Goal: Task Accomplishment & Management: Manage account settings

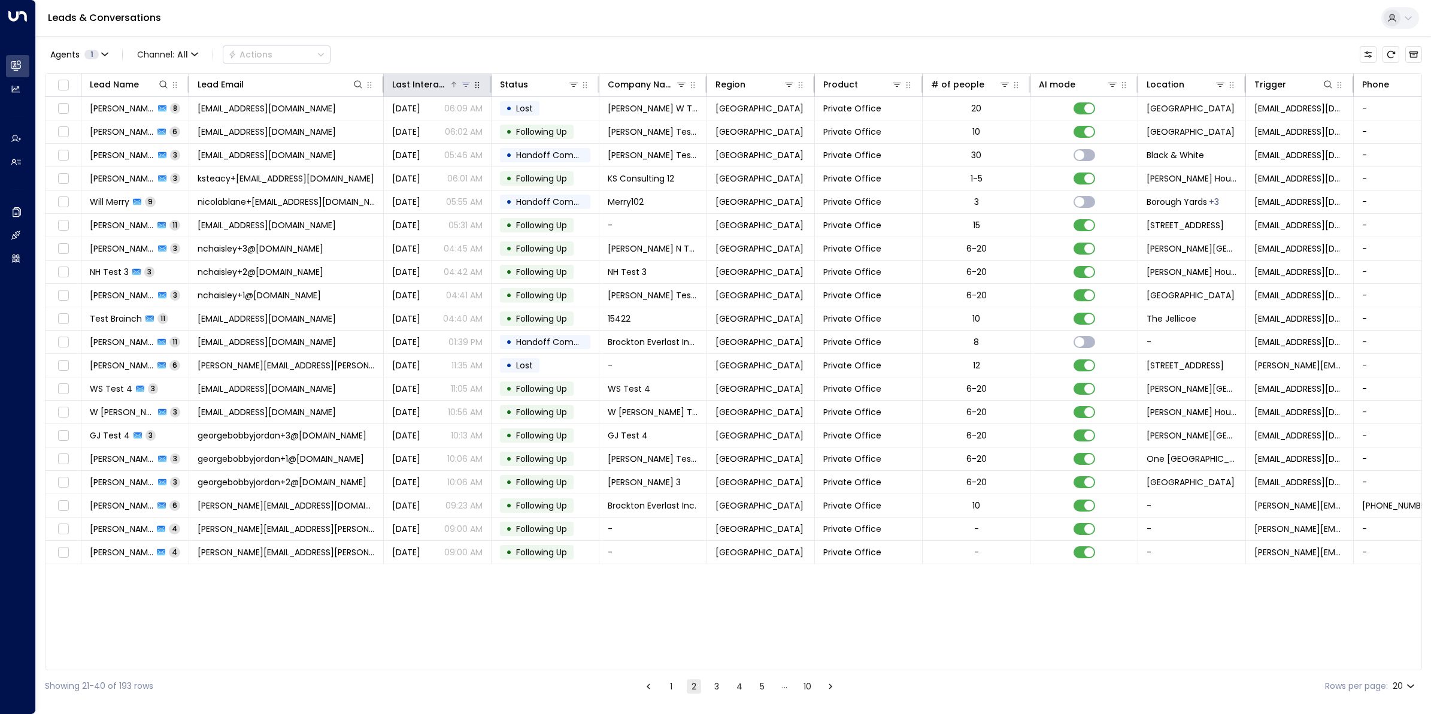
click at [416, 81] on div "Last Interacted" at bounding box center [420, 84] width 57 height 14
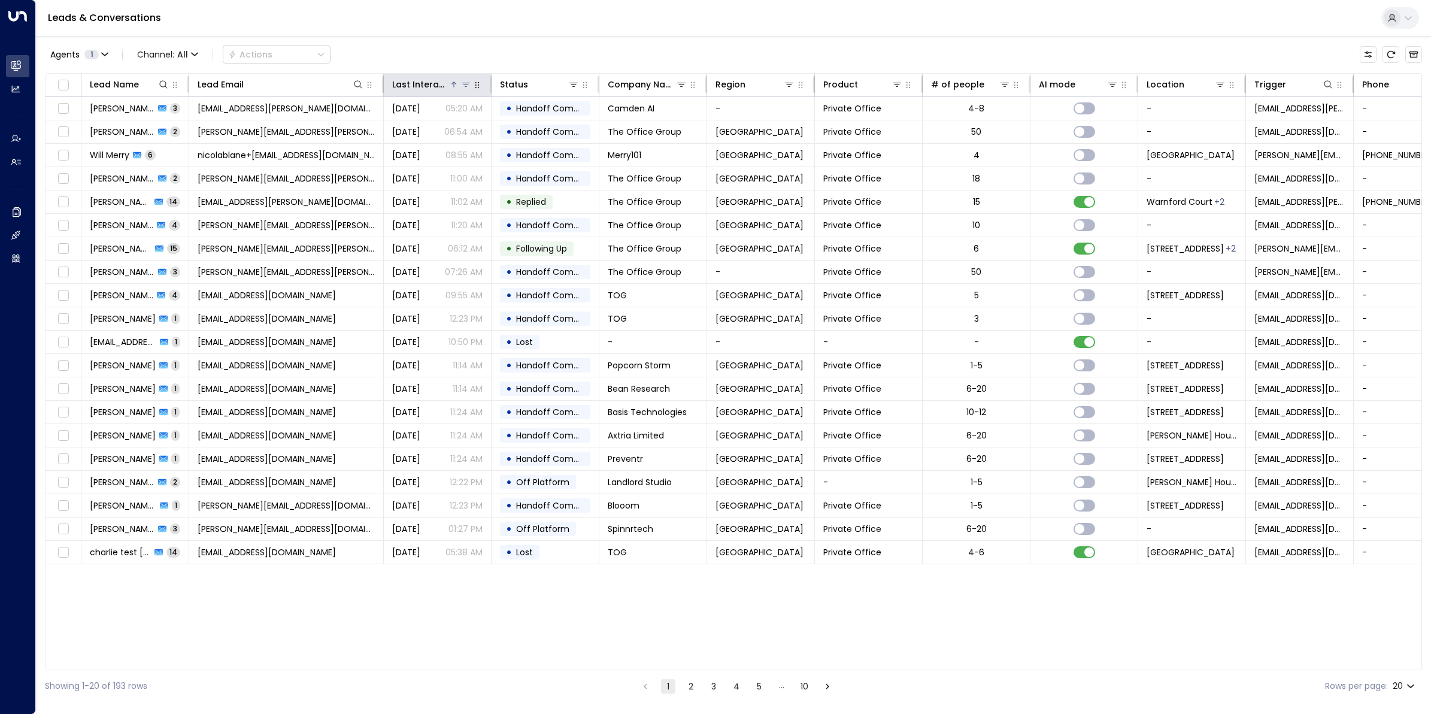
click at [416, 81] on div "Last Interacted" at bounding box center [420, 84] width 57 height 14
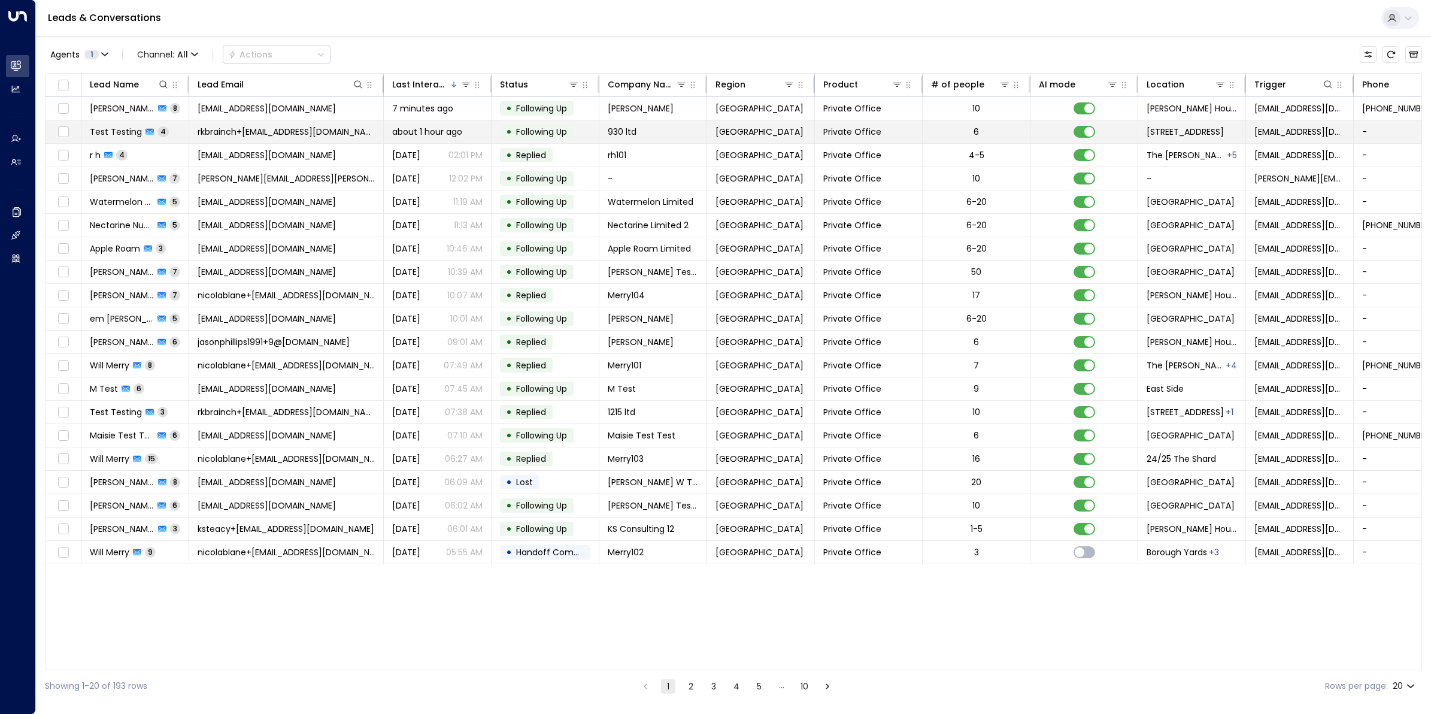
click at [109, 127] on span "Test Testing" at bounding box center [116, 132] width 52 height 12
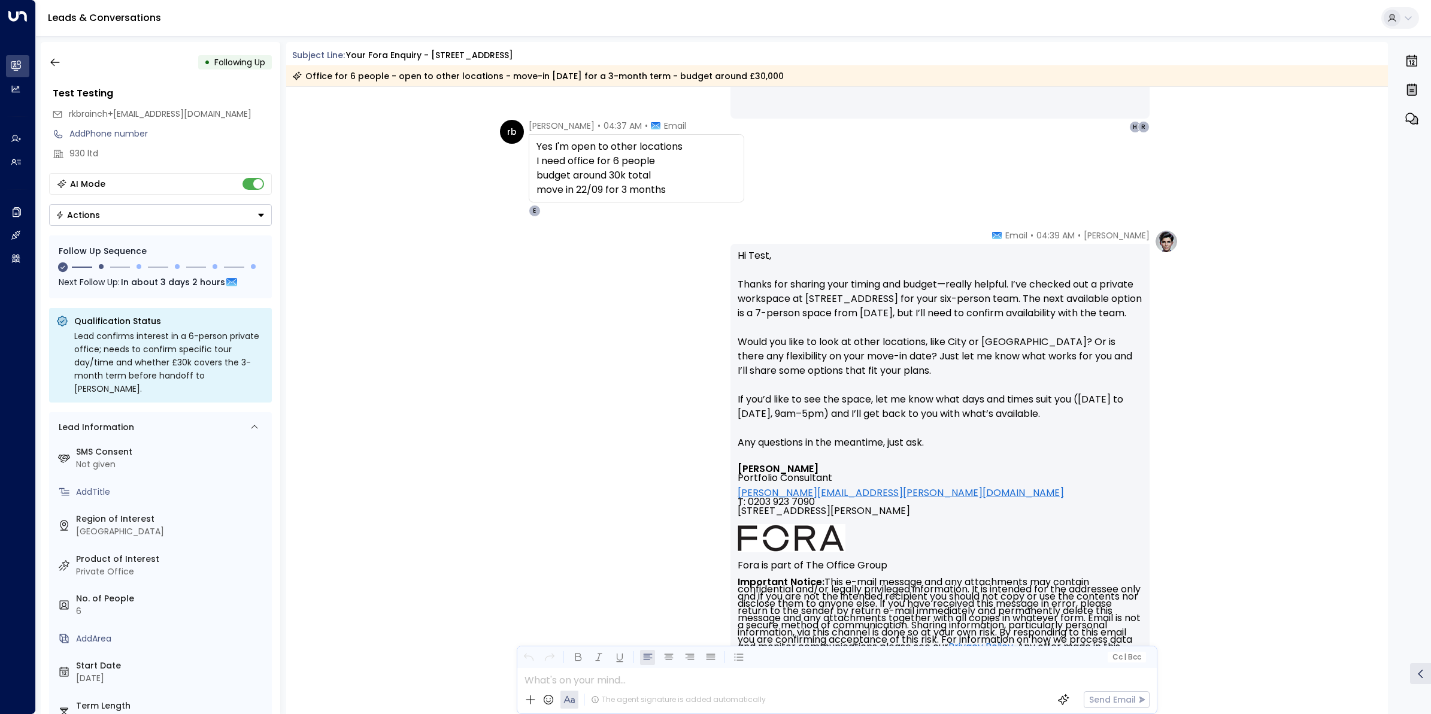
scroll to position [737, 0]
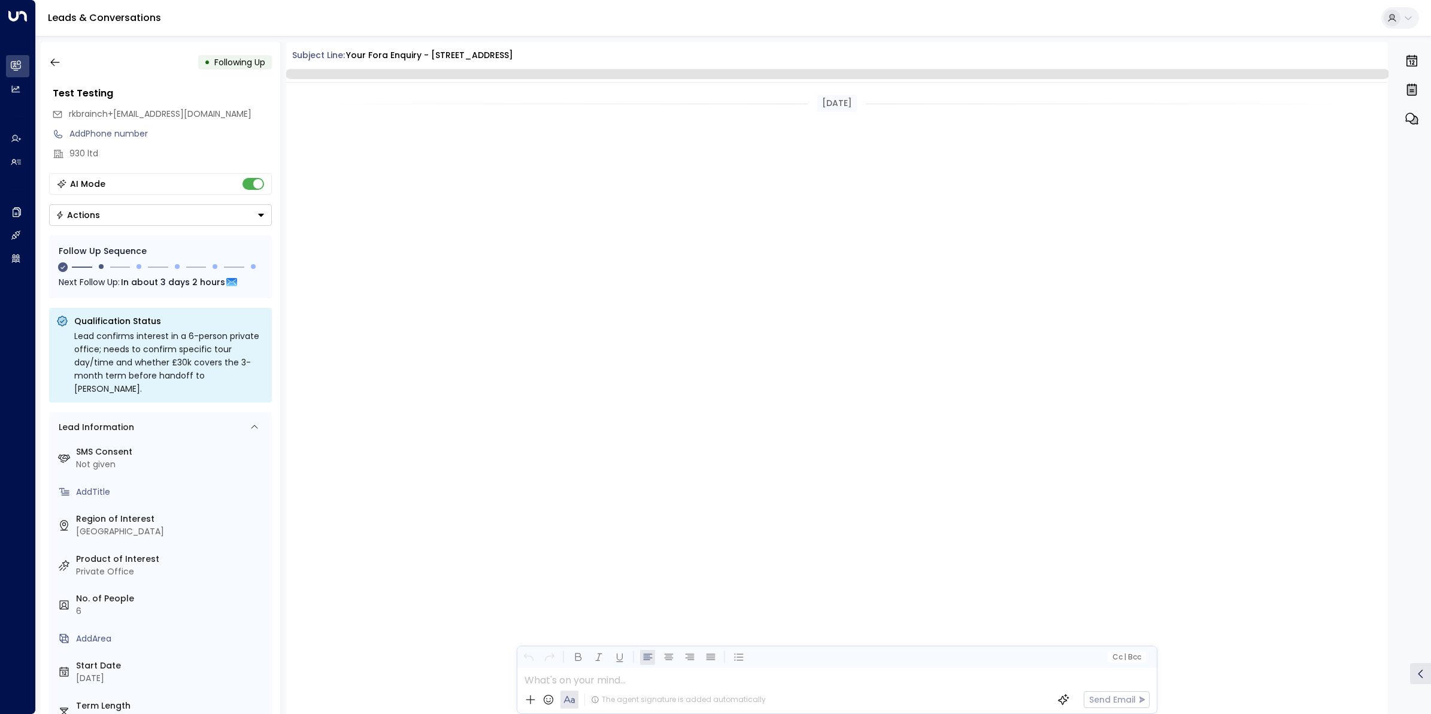
scroll to position [1384, 0]
